Goal: Find specific fact: Find specific fact

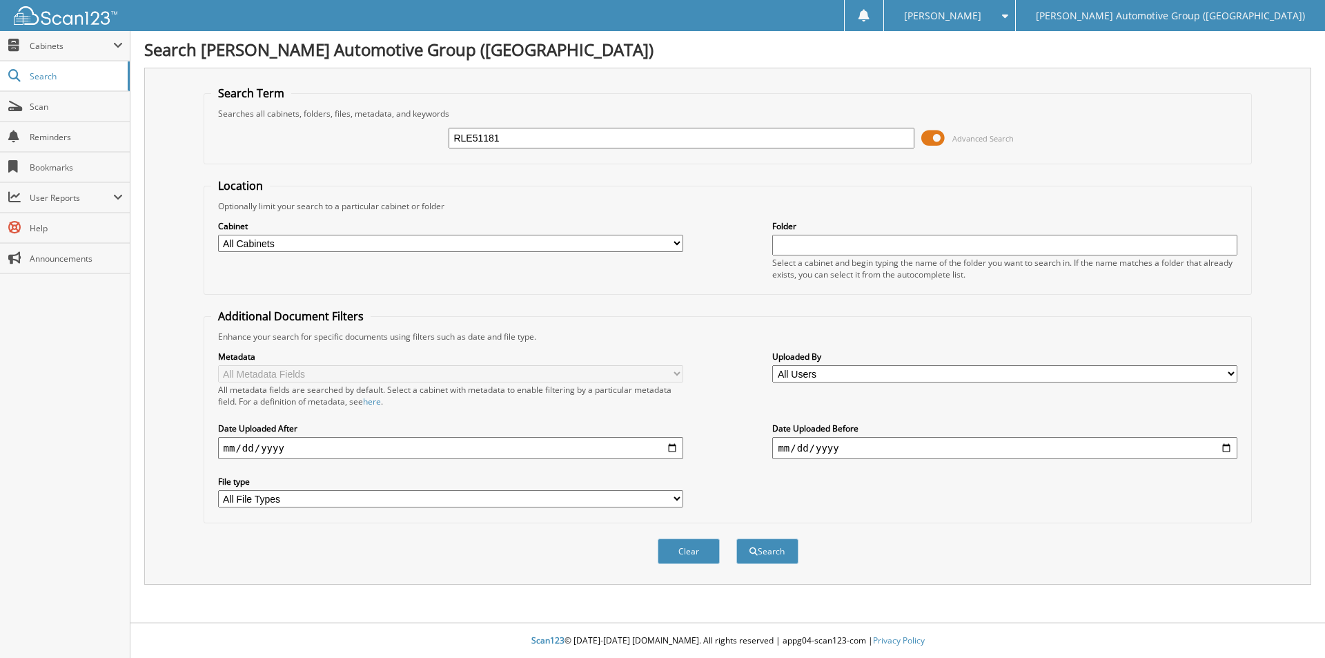
type input "RLE51181"
click at [736, 538] on button "Search" at bounding box center [767, 551] width 62 height 26
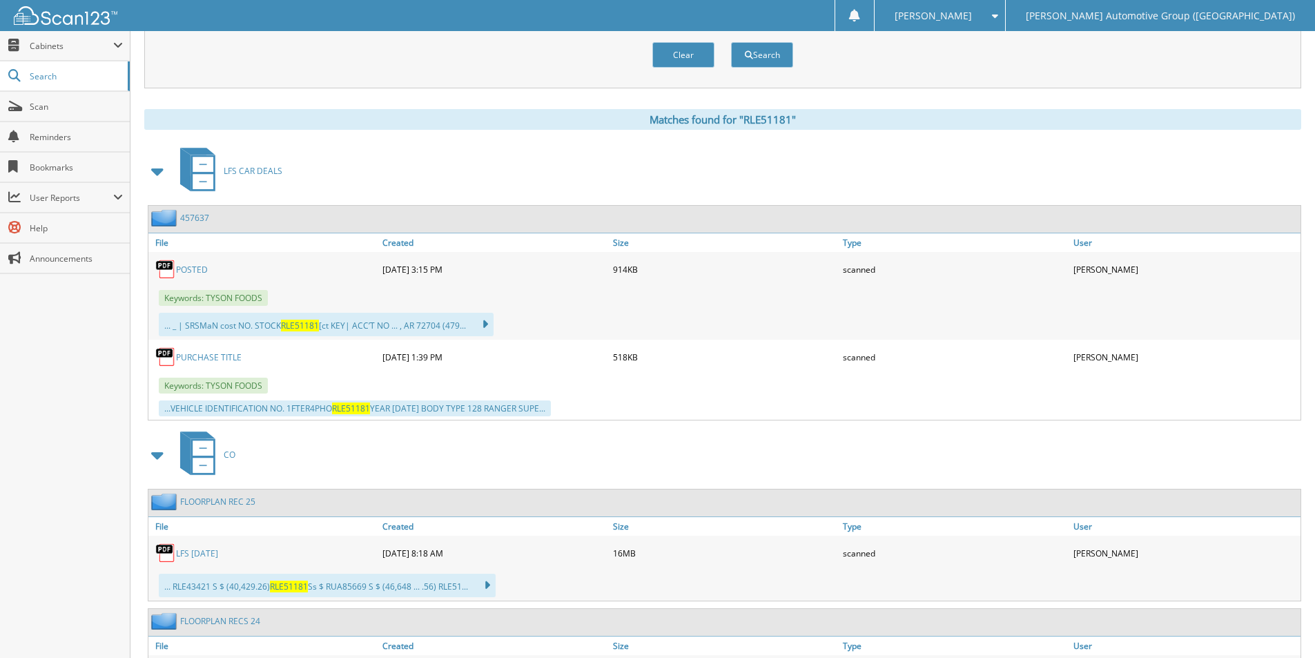
scroll to position [426, 0]
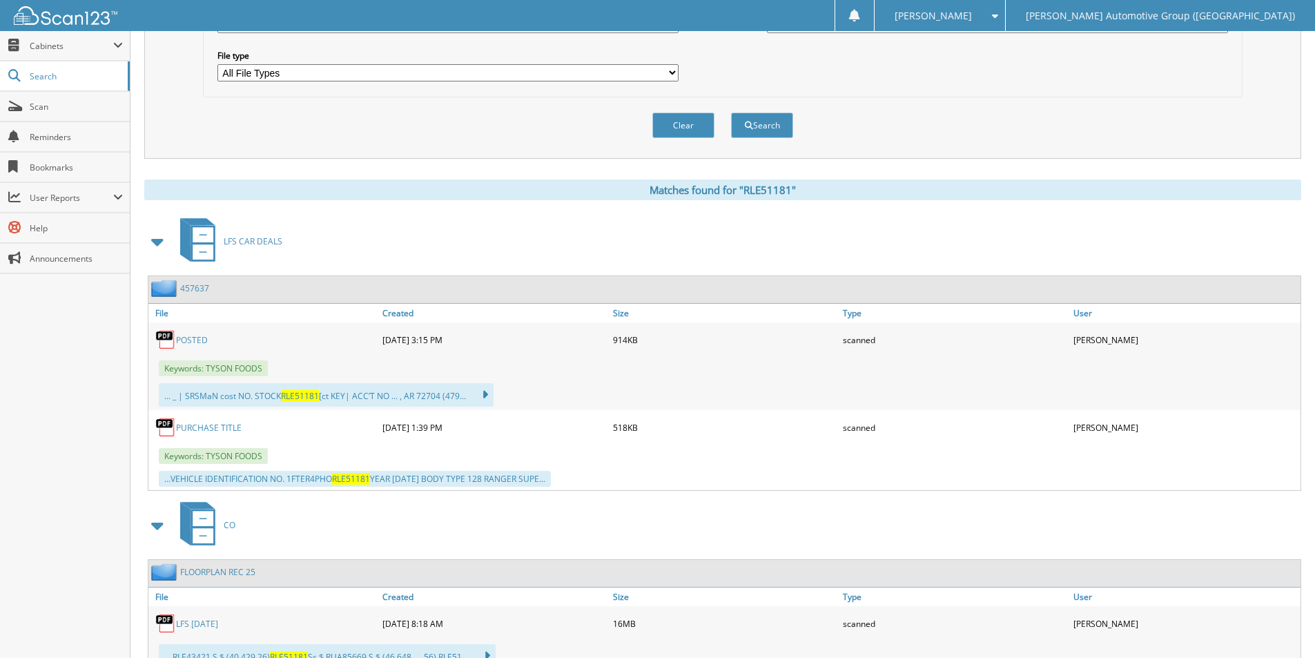
click at [192, 290] on link "457637" at bounding box center [194, 288] width 29 height 12
